Goal: Transaction & Acquisition: Download file/media

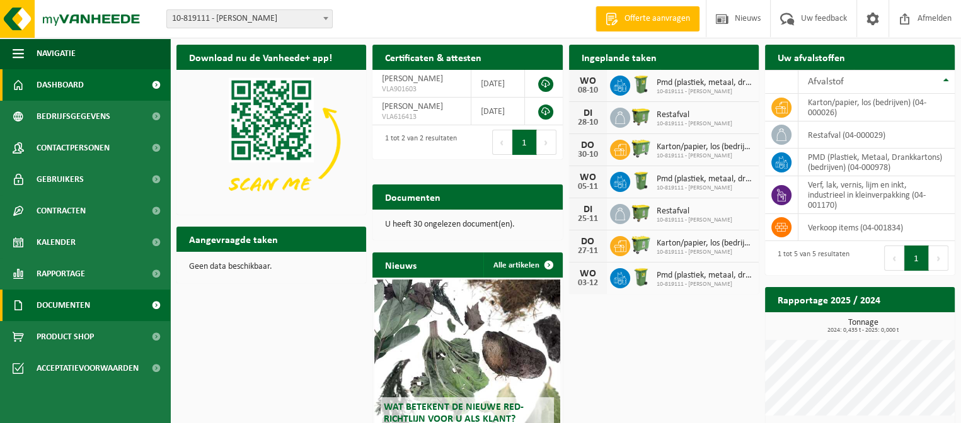
click at [60, 307] on span "Documenten" at bounding box center [64, 305] width 54 height 31
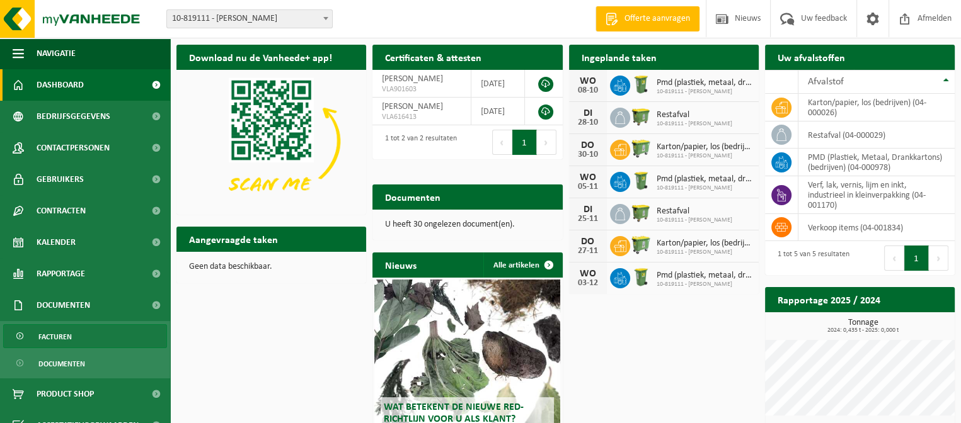
click at [60, 337] on span "Facturen" at bounding box center [54, 337] width 33 height 24
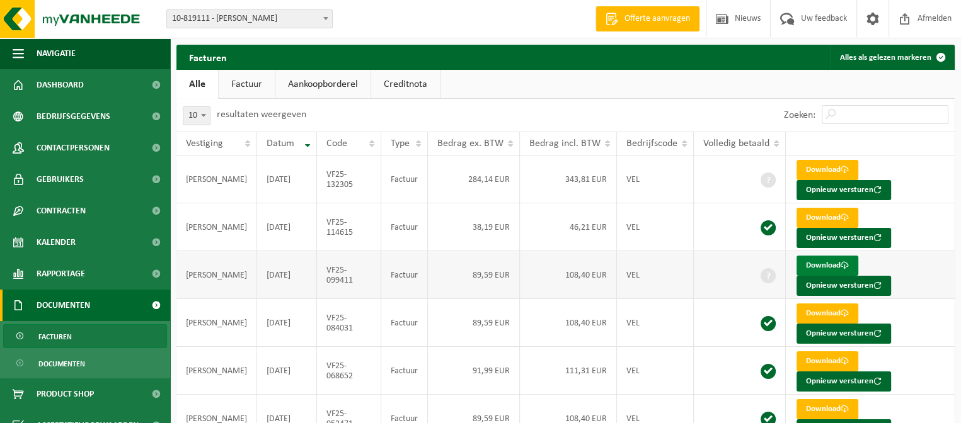
click at [828, 266] on link "Download" at bounding box center [827, 266] width 62 height 20
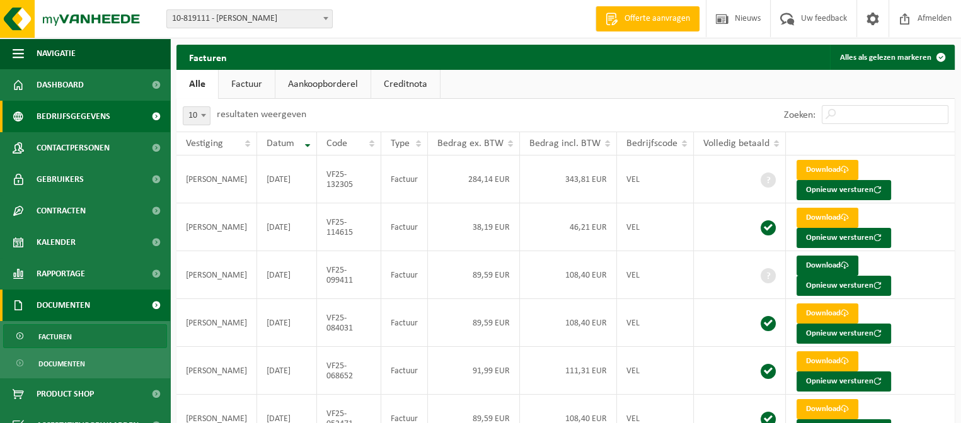
click at [150, 118] on span at bounding box center [156, 116] width 28 height 31
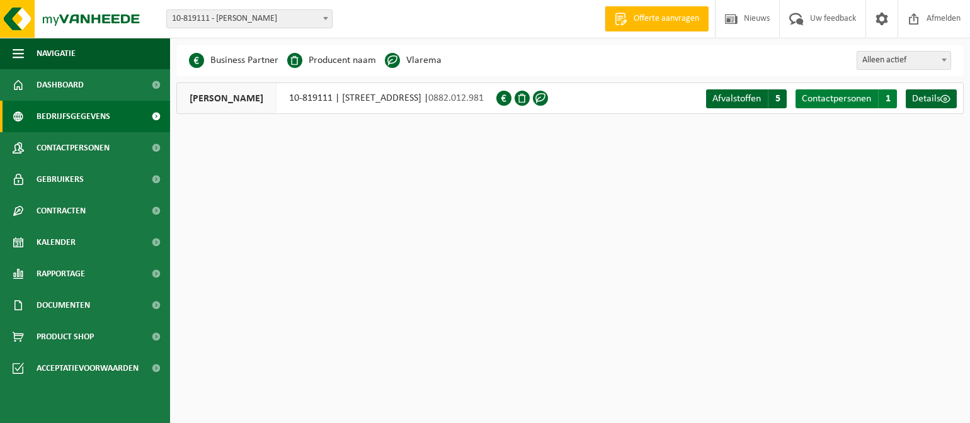
click at [847, 98] on span "Contactpersonen" at bounding box center [836, 99] width 69 height 10
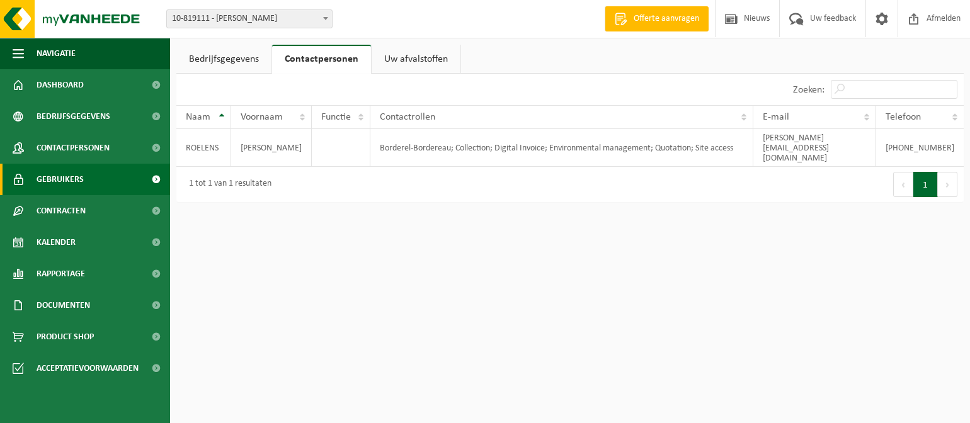
click at [157, 181] on span at bounding box center [156, 179] width 28 height 31
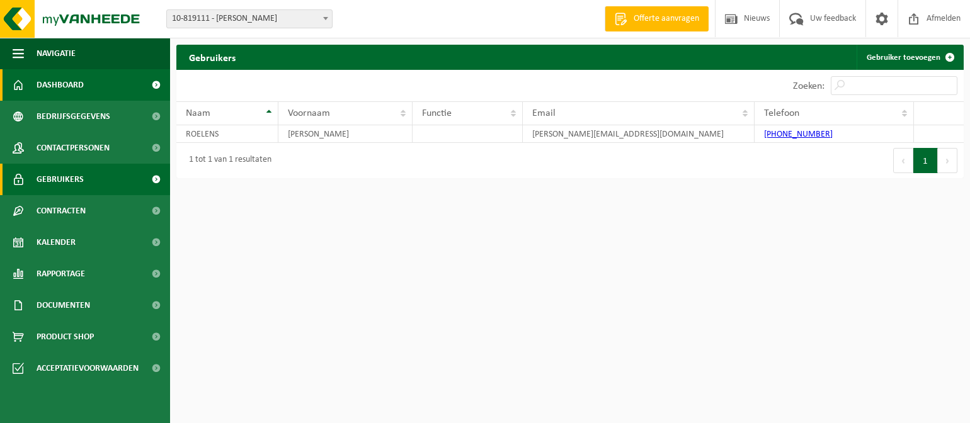
click at [160, 84] on span at bounding box center [156, 84] width 28 height 31
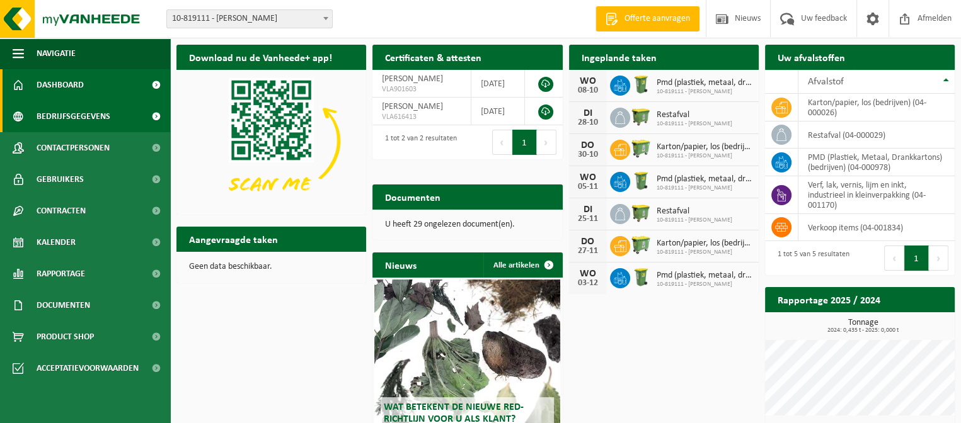
click at [153, 115] on span at bounding box center [156, 116] width 28 height 31
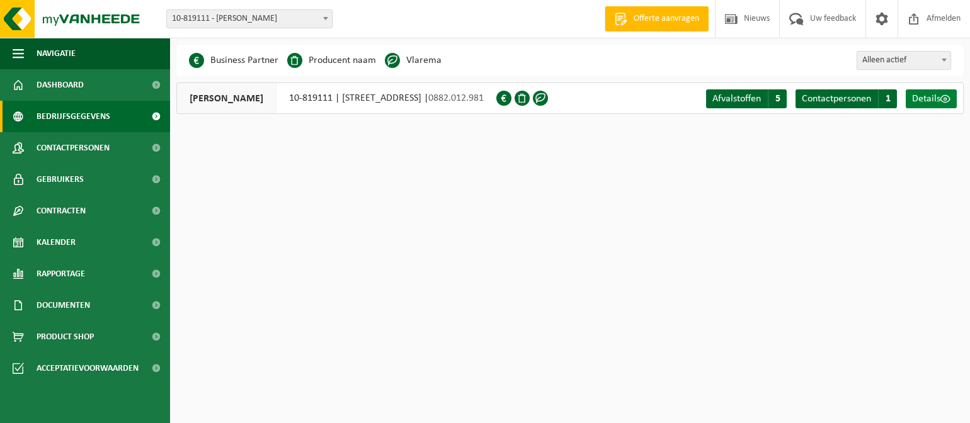
click at [934, 100] on span "Details" at bounding box center [926, 99] width 28 height 10
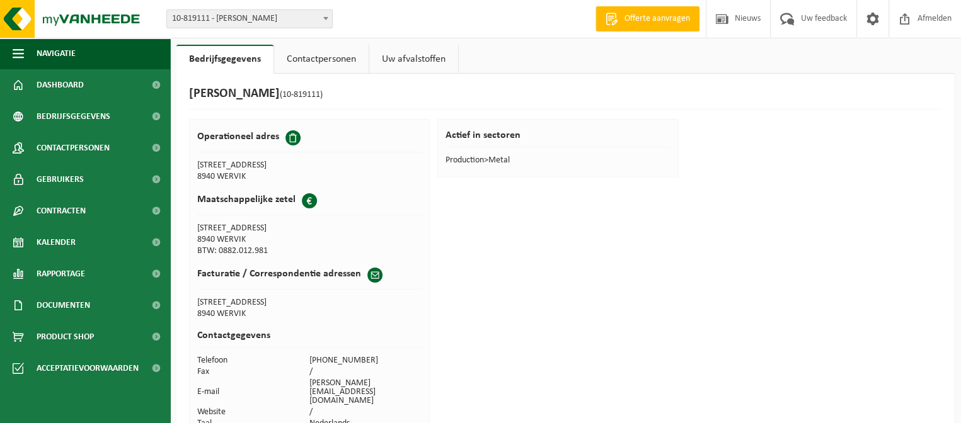
click at [322, 60] on link "Contactpersonen" at bounding box center [321, 59] width 94 height 29
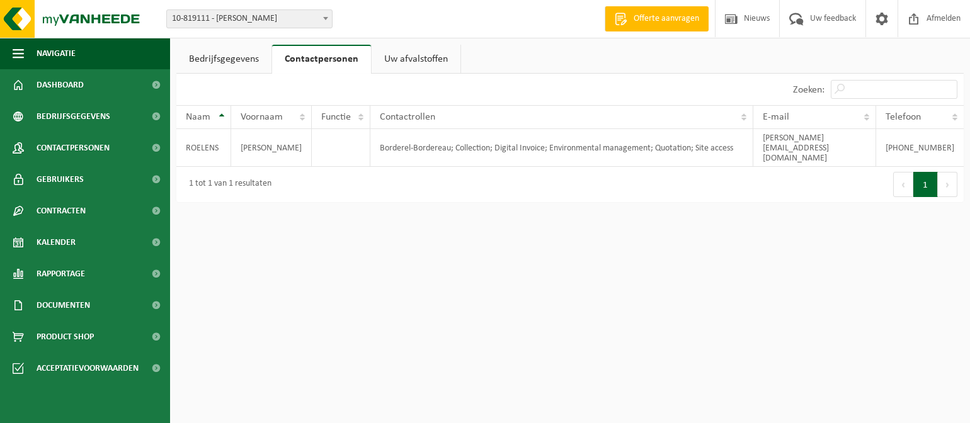
click at [403, 54] on link "Uw afvalstoffen" at bounding box center [416, 59] width 89 height 29
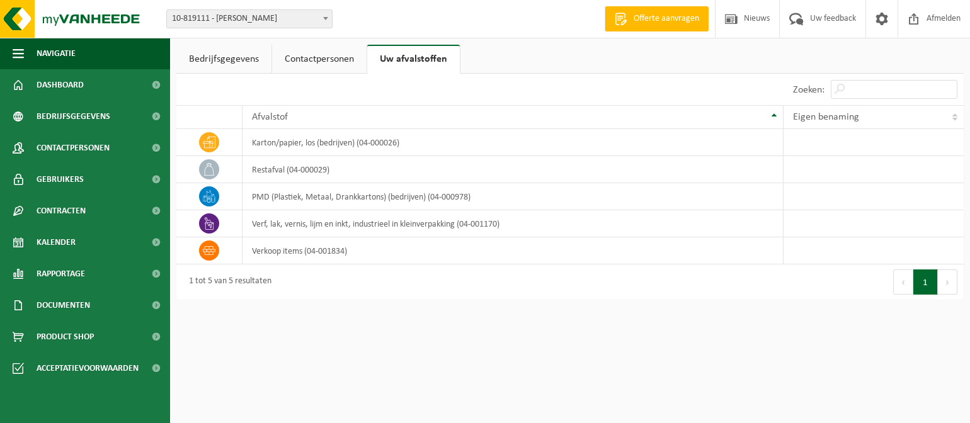
click at [222, 62] on link "Bedrijfsgegevens" at bounding box center [223, 59] width 95 height 29
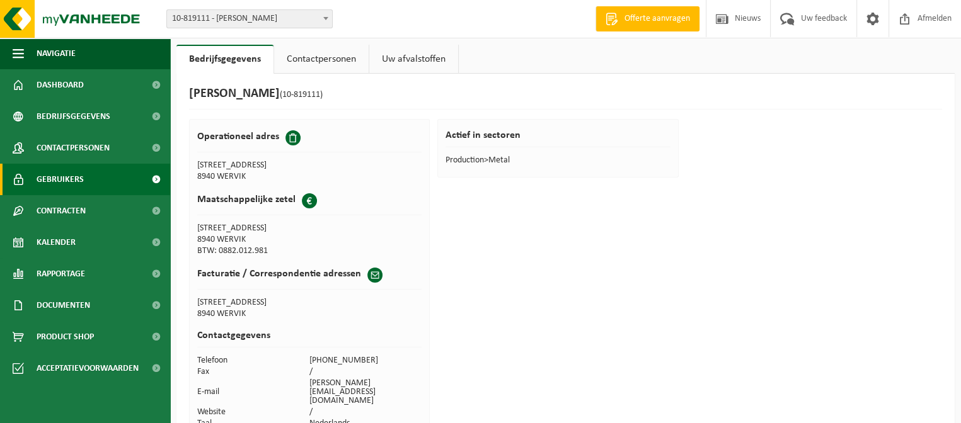
click at [153, 178] on span at bounding box center [156, 179] width 28 height 31
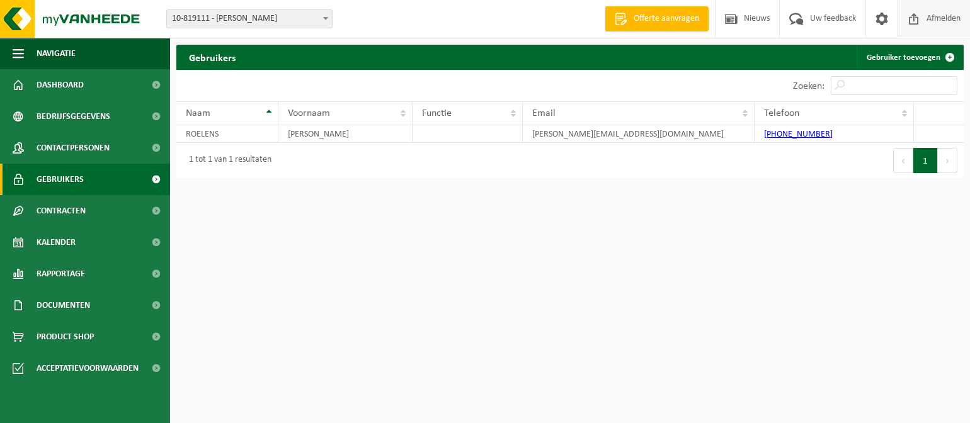
click at [917, 16] on span at bounding box center [913, 18] width 19 height 37
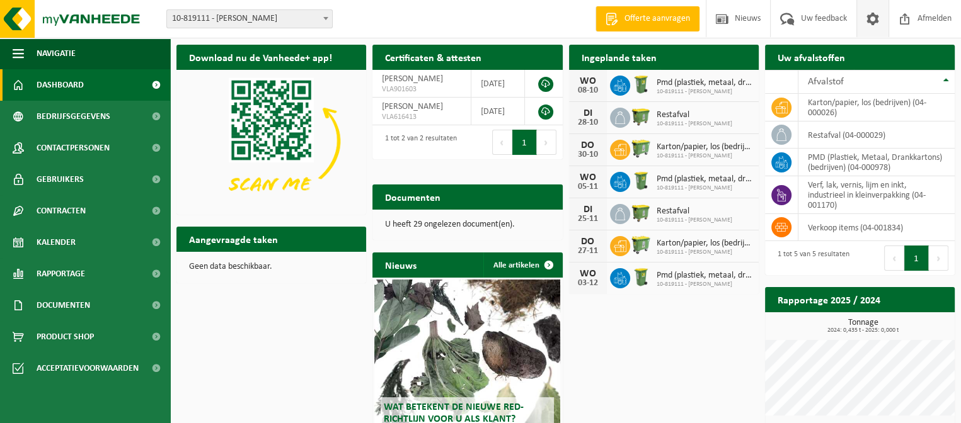
click at [872, 22] on span at bounding box center [872, 18] width 19 height 37
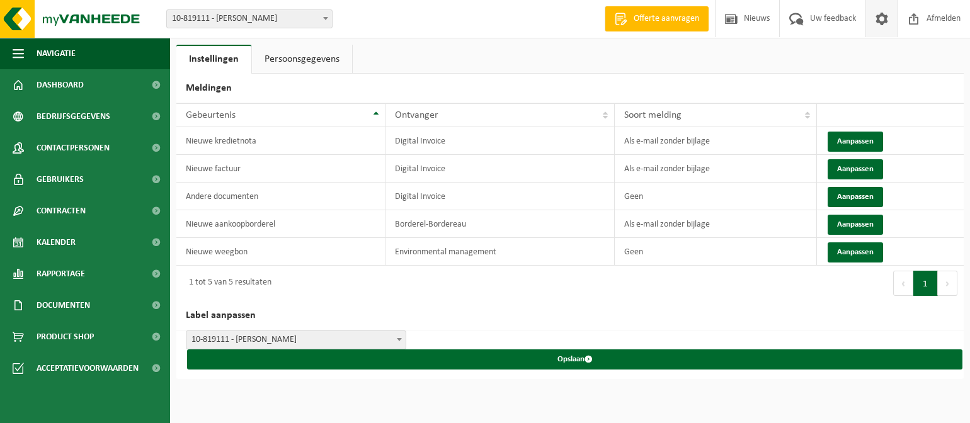
click at [305, 61] on link "Persoonsgegevens" at bounding box center [302, 59] width 100 height 29
click at [752, 26] on span "Nieuws" at bounding box center [757, 18] width 32 height 37
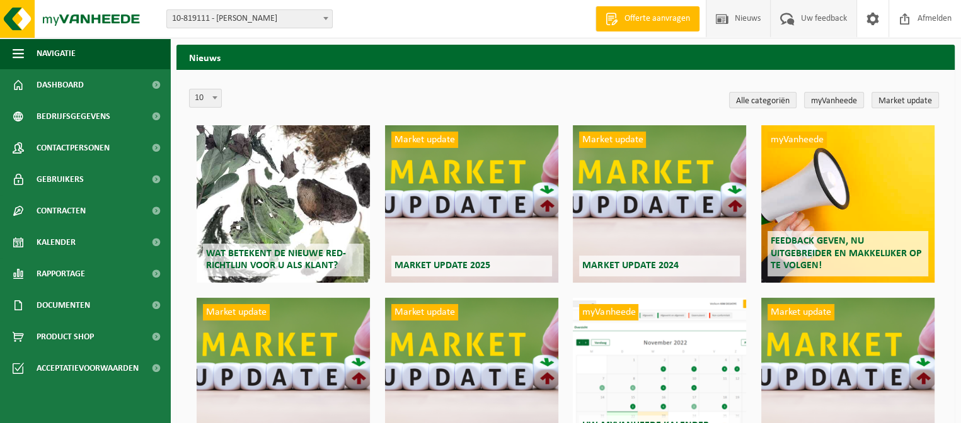
click at [828, 20] on span "Uw feedback" at bounding box center [823, 18] width 52 height 37
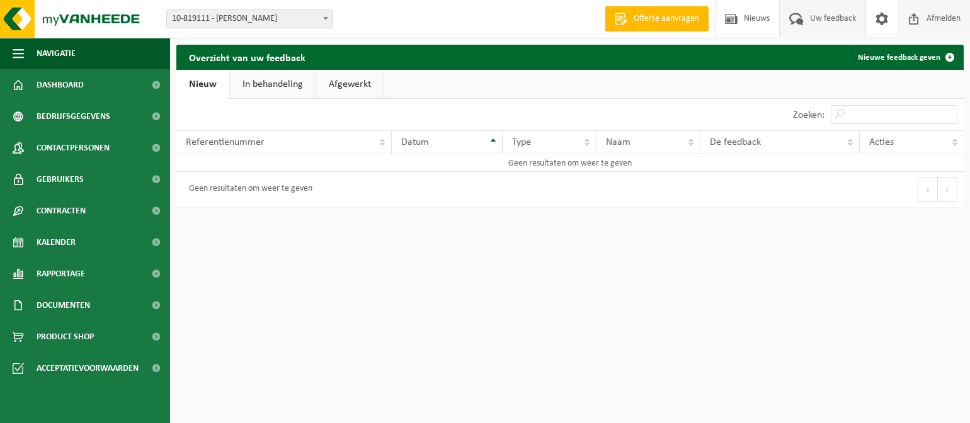
click at [927, 18] on span "Afmelden" at bounding box center [943, 18] width 40 height 37
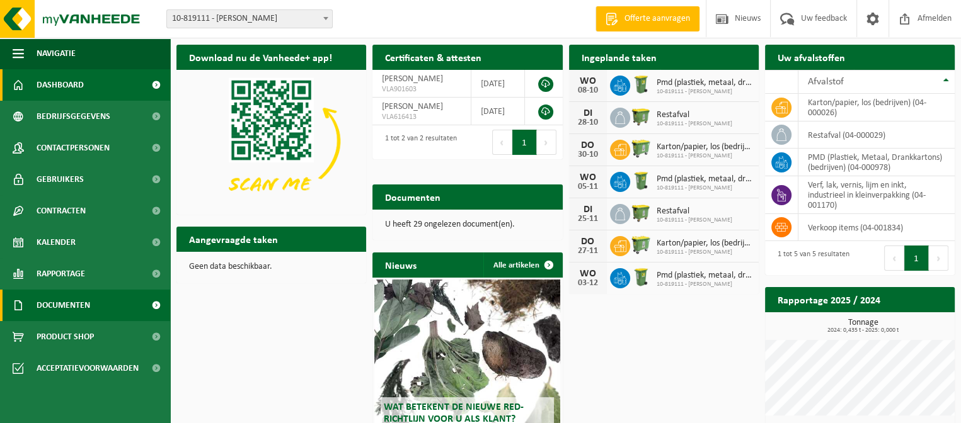
click at [68, 302] on span "Documenten" at bounding box center [64, 305] width 54 height 31
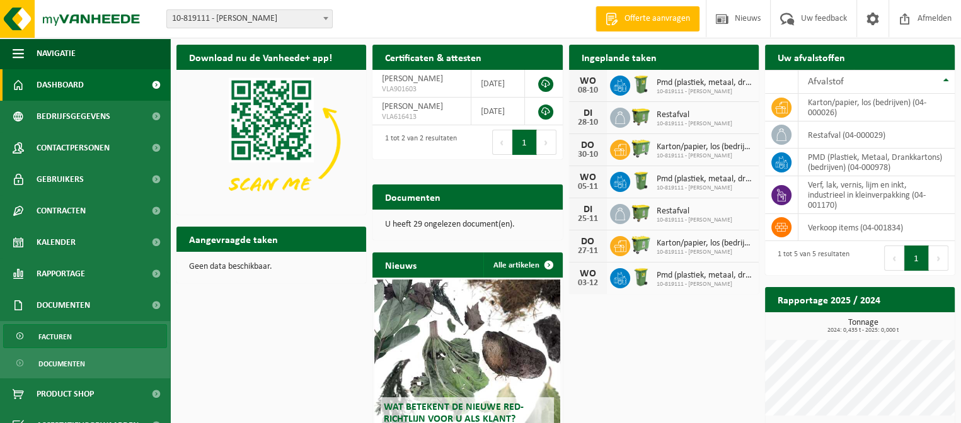
click at [66, 334] on span "Facturen" at bounding box center [54, 337] width 33 height 24
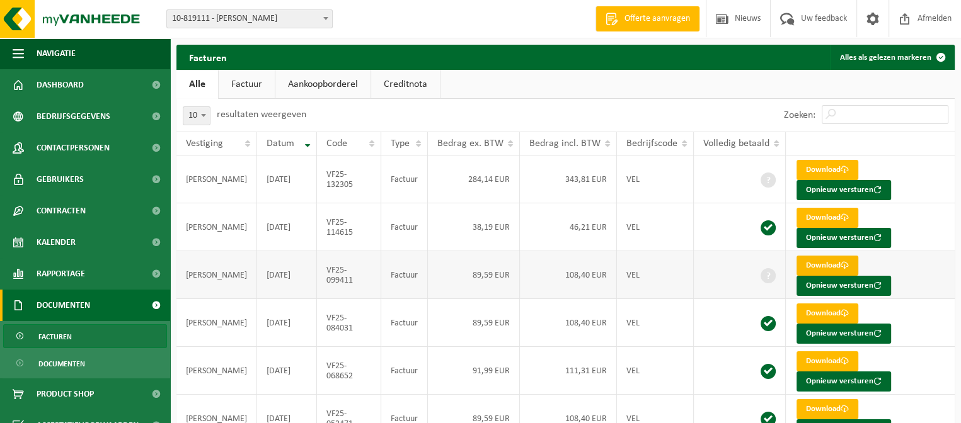
click at [811, 265] on link "Download" at bounding box center [827, 266] width 62 height 20
click at [937, 22] on span "Afmelden" at bounding box center [934, 18] width 40 height 37
